Goal: Transaction & Acquisition: Book appointment/travel/reservation

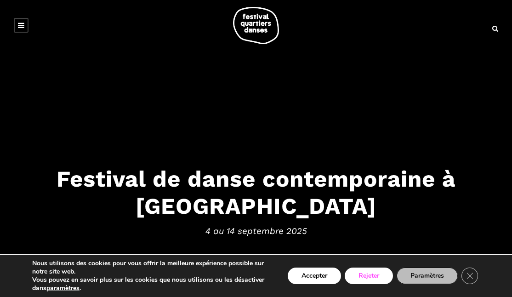
click at [367, 277] on button "Rejeter" at bounding box center [369, 276] width 48 height 17
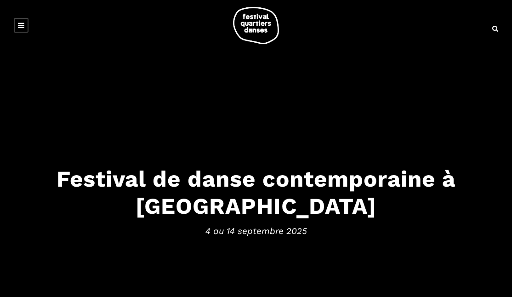
click at [255, 35] on img at bounding box center [256, 25] width 46 height 37
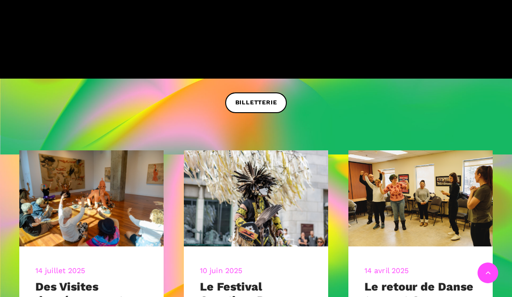
scroll to position [253, 0]
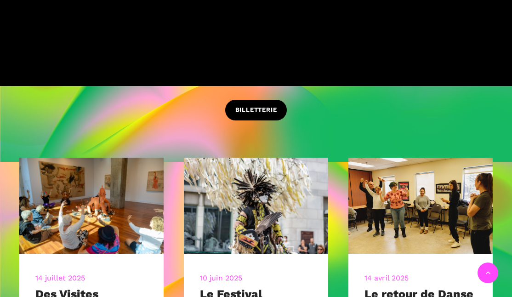
click at [267, 111] on span "BILLETTERIE" at bounding box center [256, 110] width 42 height 10
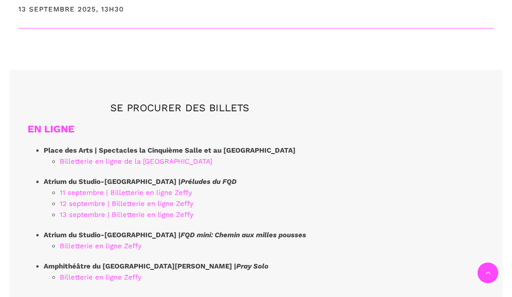
scroll to position [2477, 0]
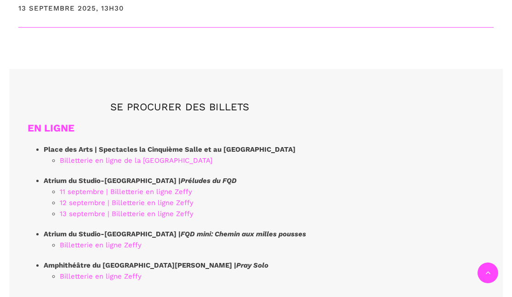
click at [236, 261] on em "Pray Solo" at bounding box center [252, 265] width 32 height 8
